Goal: Task Accomplishment & Management: Complete application form

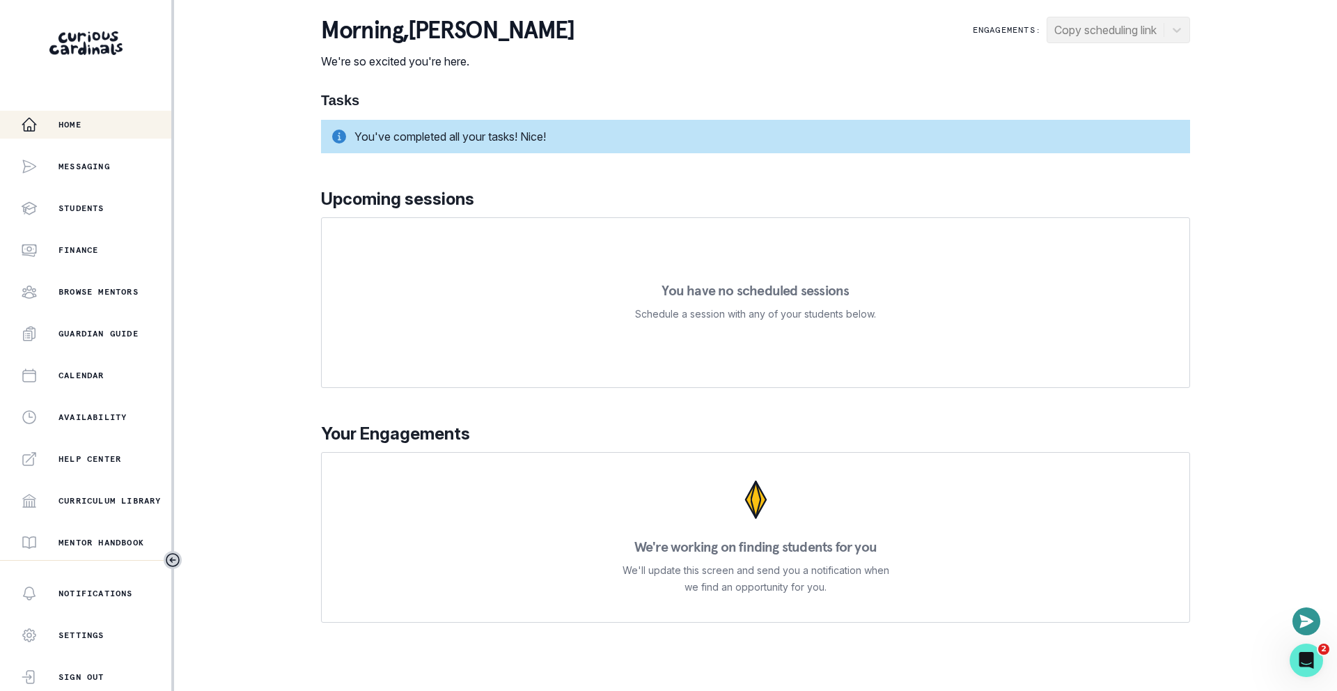
click at [773, 74] on div "morning , [PERSON_NAME] We're so excited you're here. Engagements: Copy schedul…" at bounding box center [755, 320] width 869 height 606
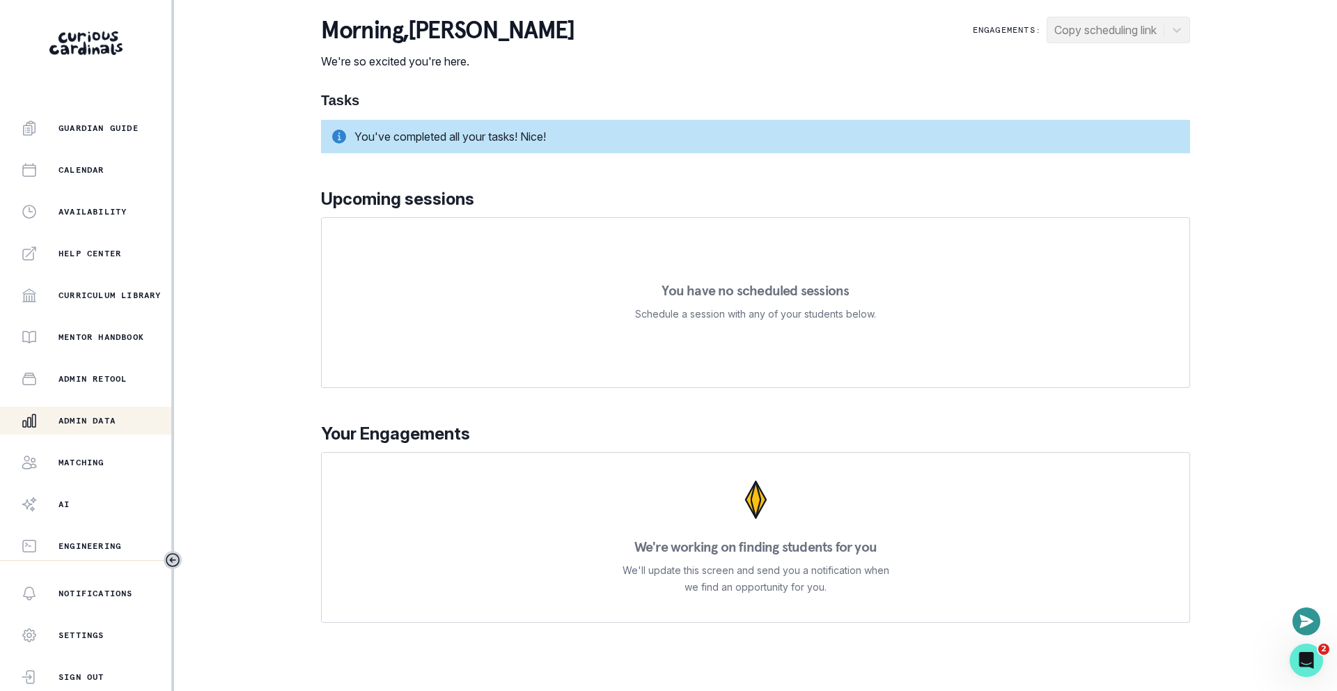
click at [88, 427] on div "Admin Data" at bounding box center [96, 420] width 150 height 17
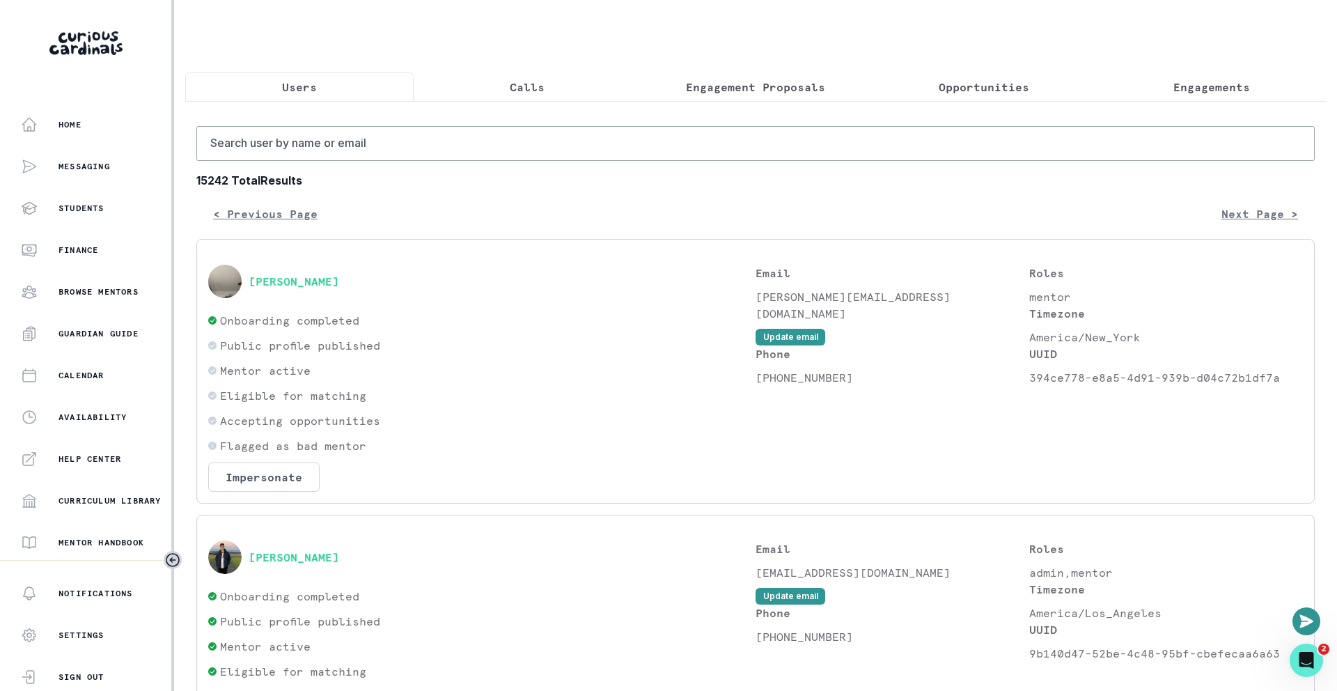
click at [790, 88] on p "Engagement Proposals" at bounding box center [755, 87] width 139 height 17
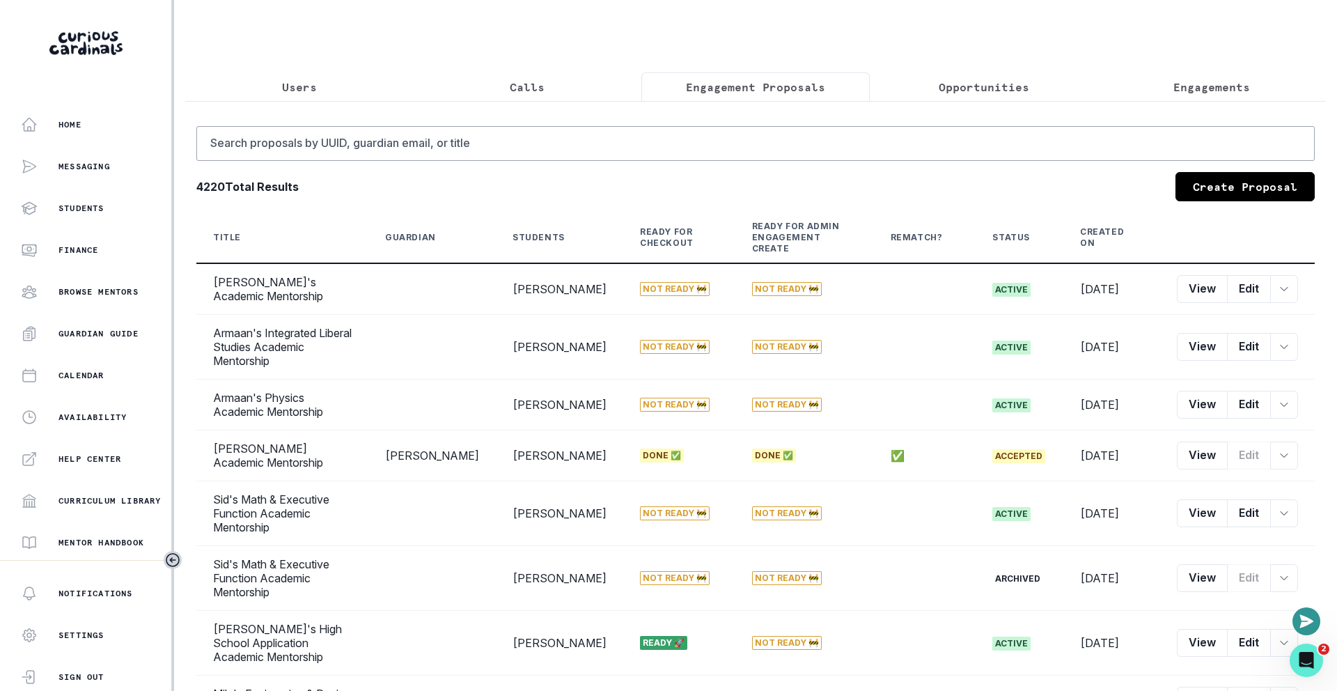
click at [1202, 184] on link "Create Proposal" at bounding box center [1244, 186] width 139 height 29
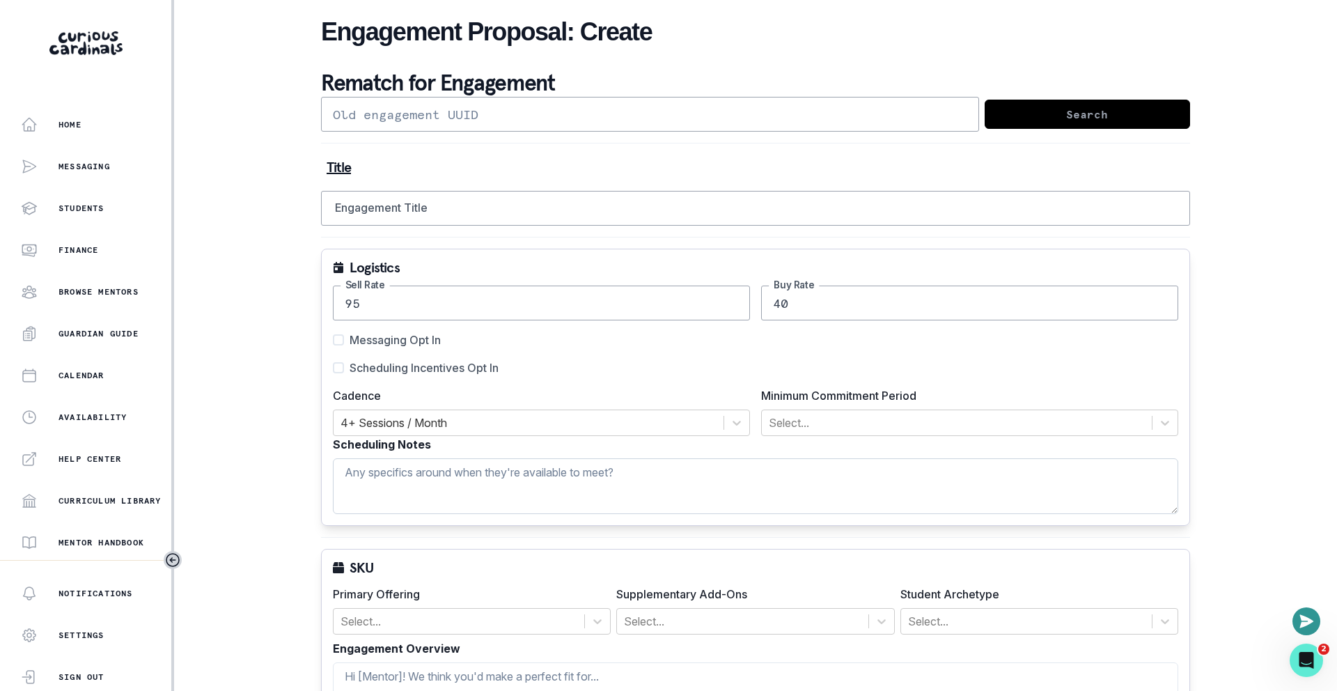
scroll to position [801, 0]
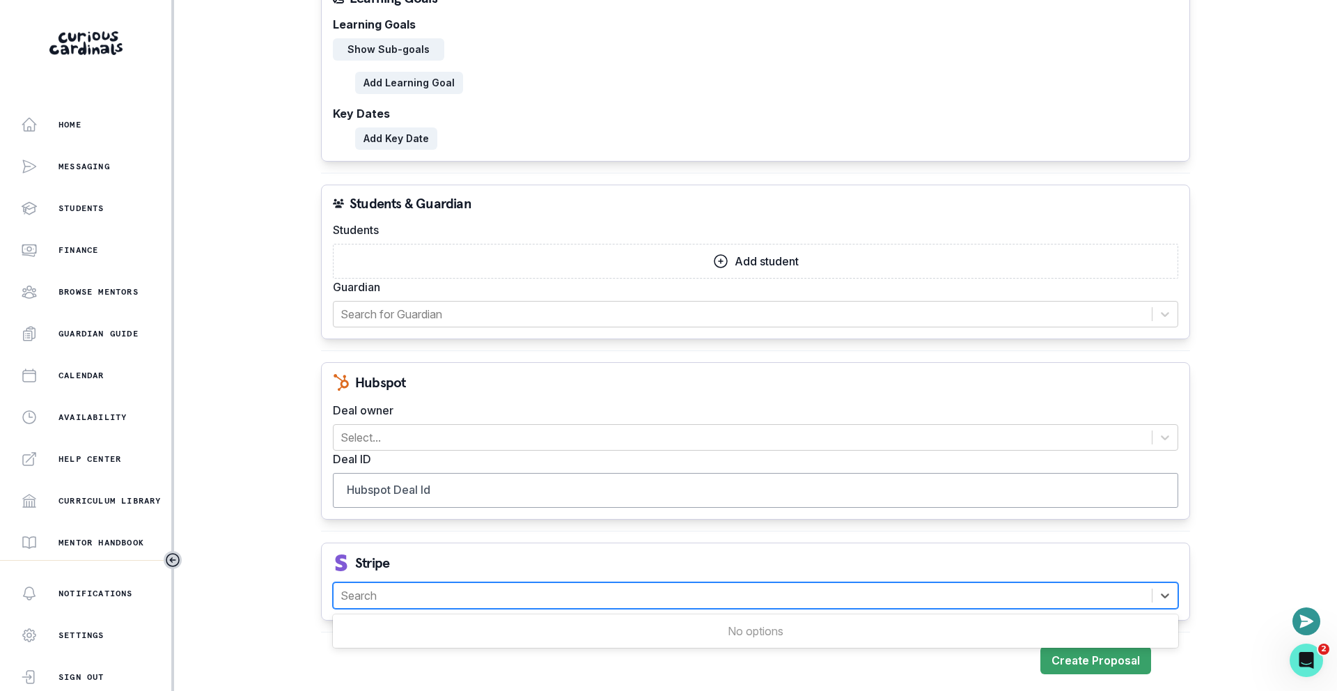
click at [446, 592] on div at bounding box center [742, 594] width 804 height 19
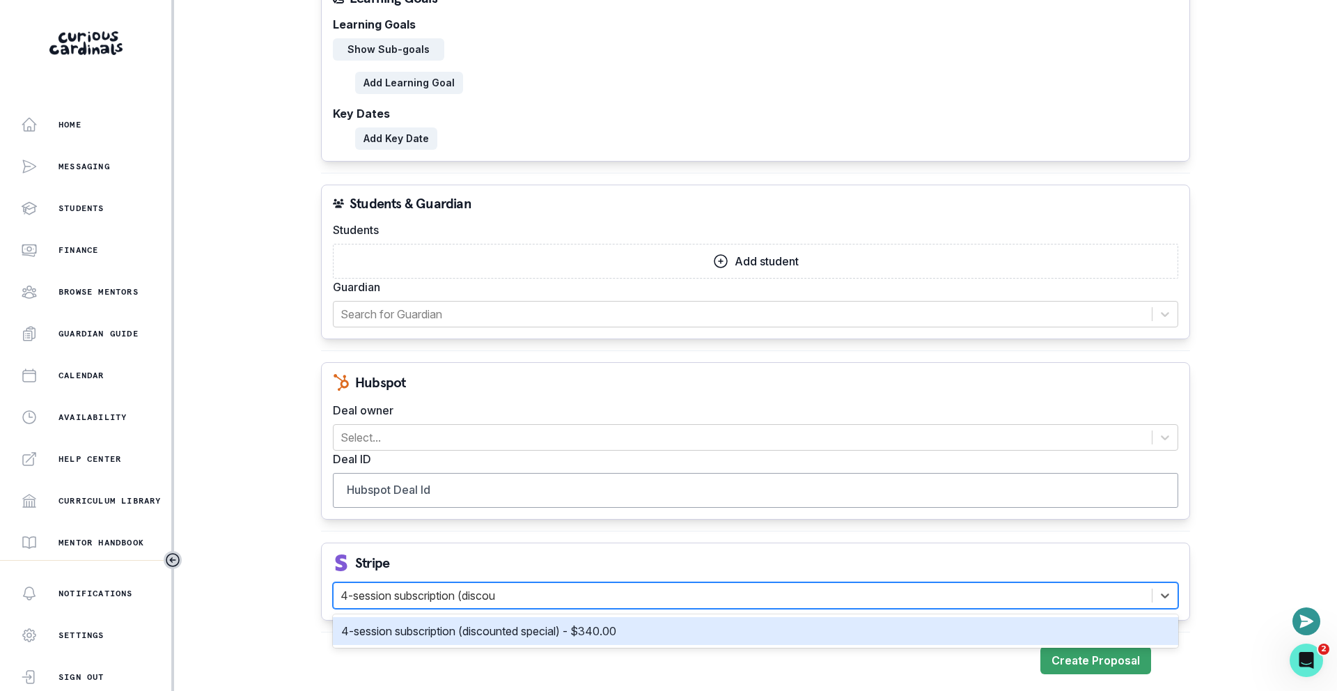
type input "4-session subscription (discou"
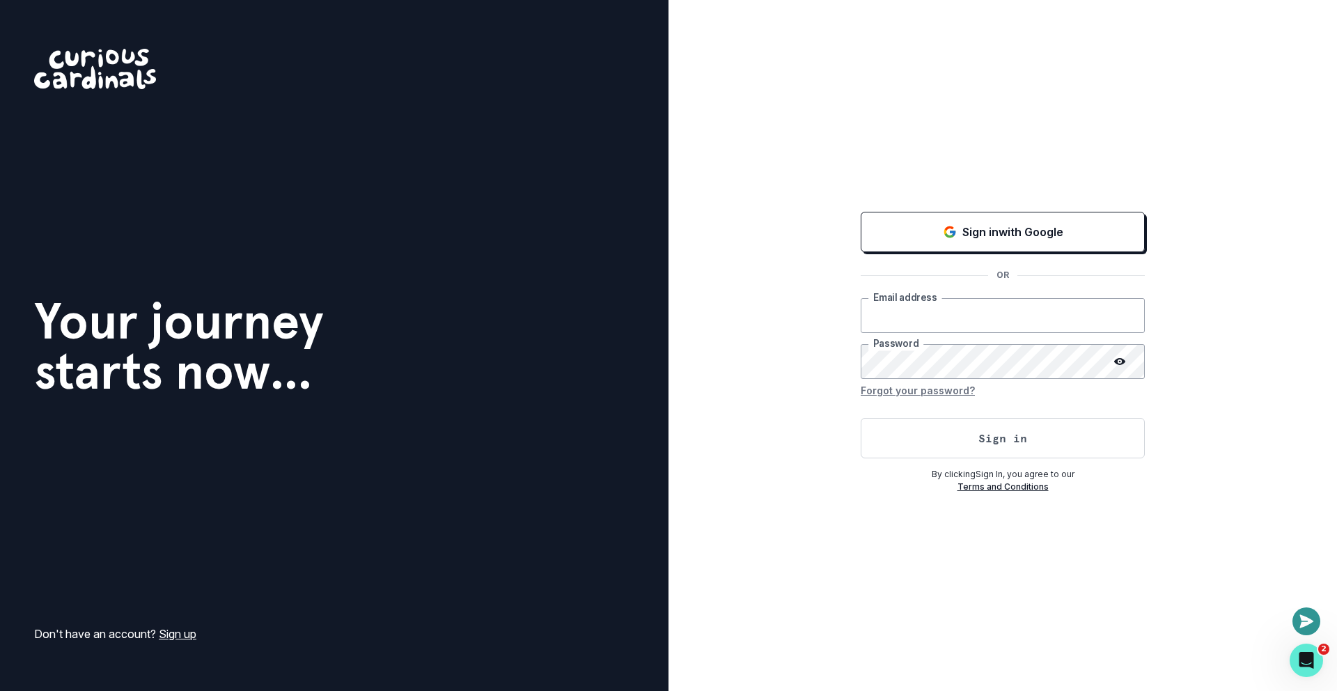
type input "[EMAIL_ADDRESS][DOMAIN_NAME]"
